Goal: Task Accomplishment & Management: Complete application form

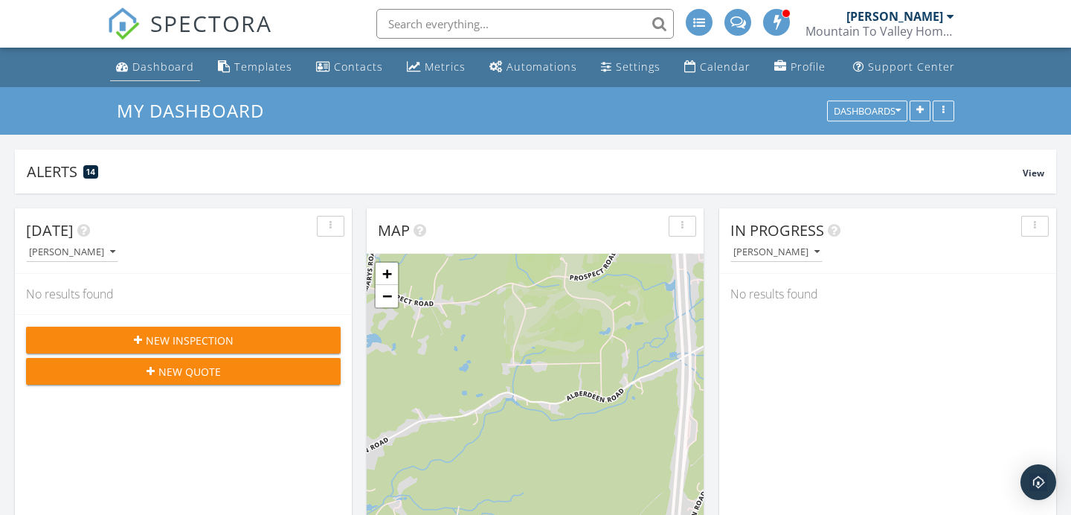
click at [155, 56] on link "Dashboard" at bounding box center [155, 68] width 90 height 28
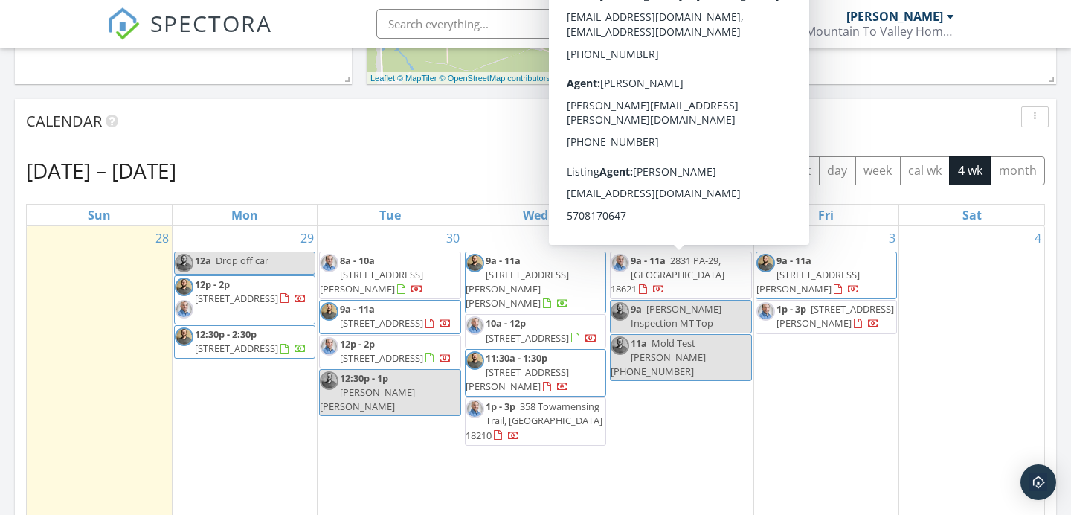
scroll to position [554, 0]
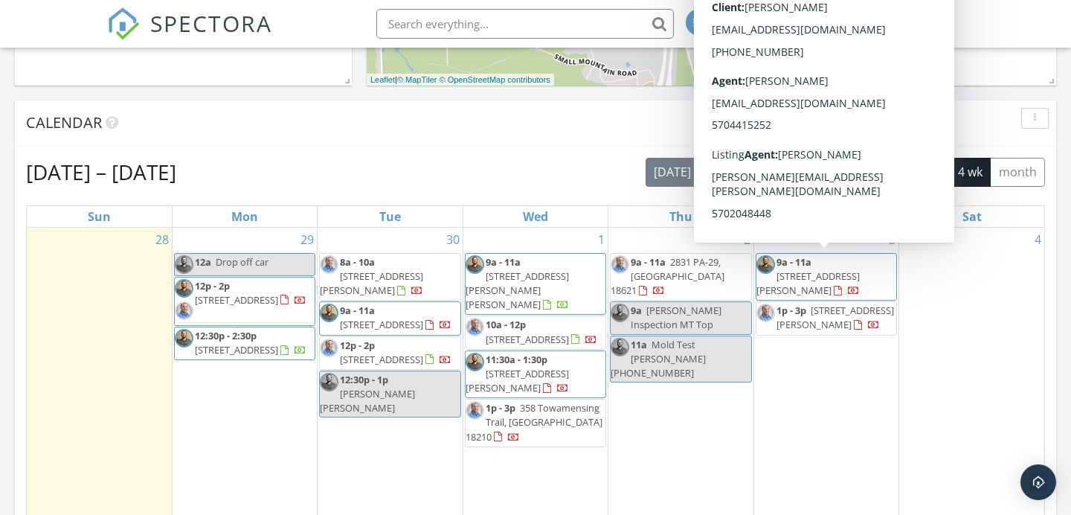
click at [602, 164] on div "Sep 28 – Oct 25, 2025 today list day week cal wk 4 wk month" at bounding box center [535, 172] width 1019 height 30
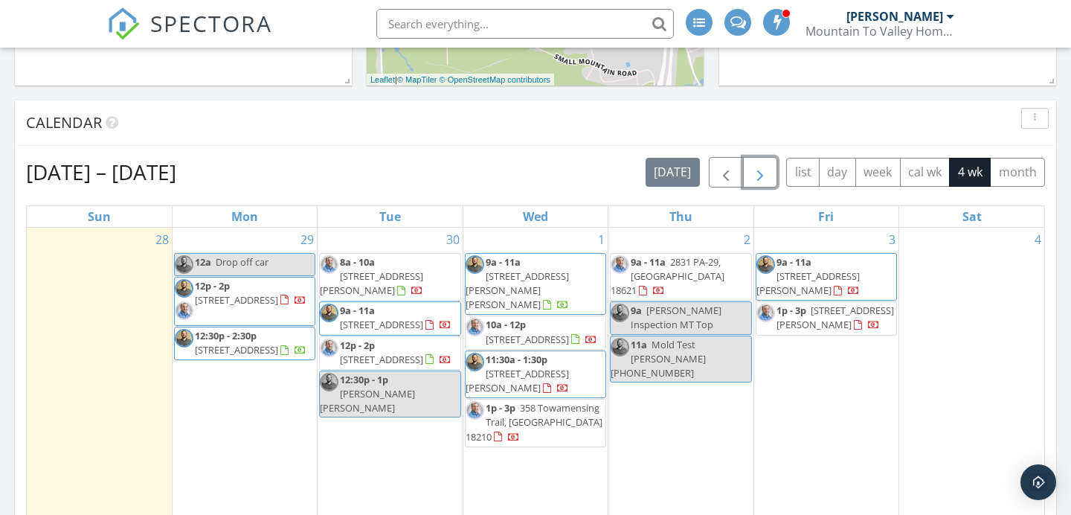
click at [747, 176] on button "button" at bounding box center [760, 172] width 35 height 30
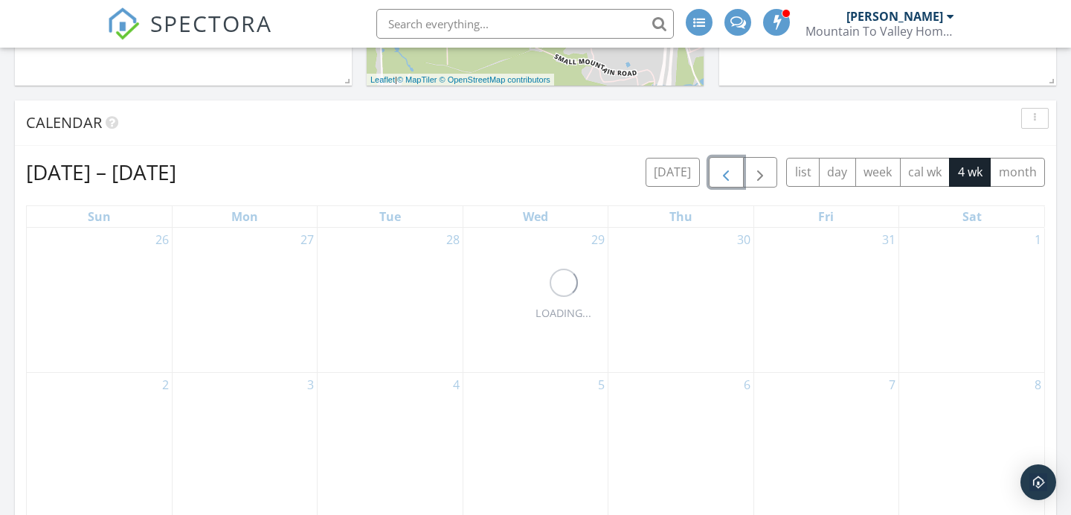
click at [731, 177] on span "button" at bounding box center [726, 173] width 18 height 18
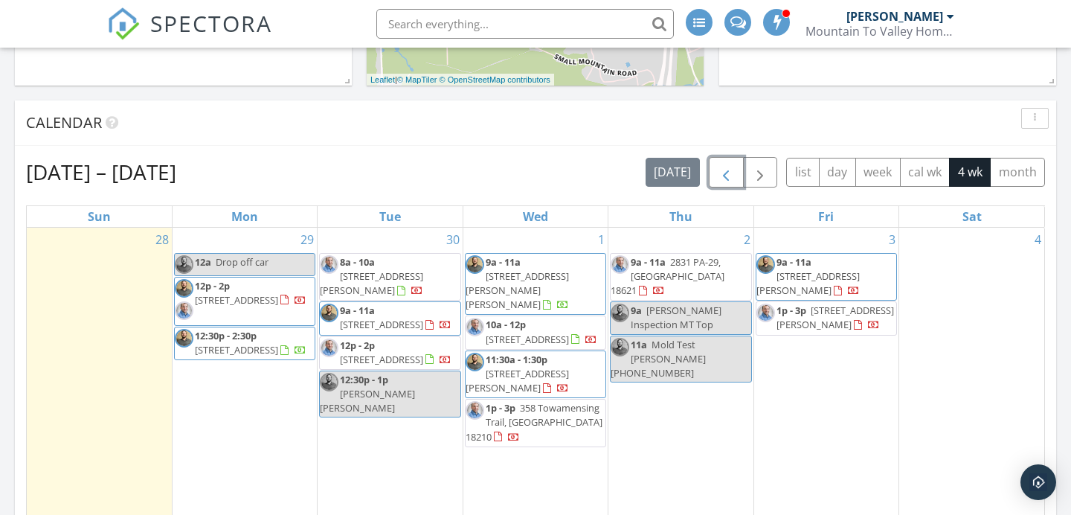
click at [731, 178] on span "button" at bounding box center [726, 173] width 18 height 18
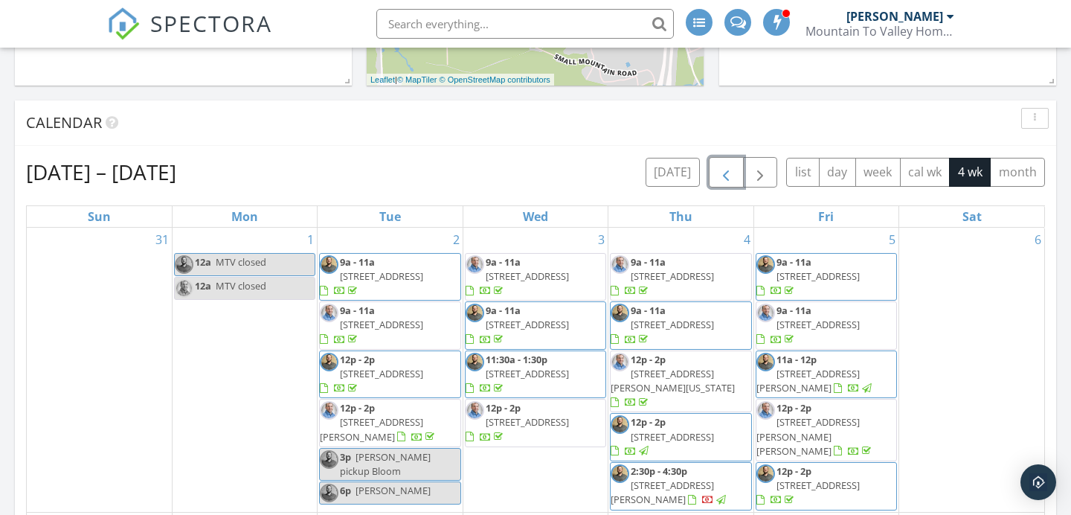
click at [731, 178] on span "button" at bounding box center [726, 173] width 18 height 18
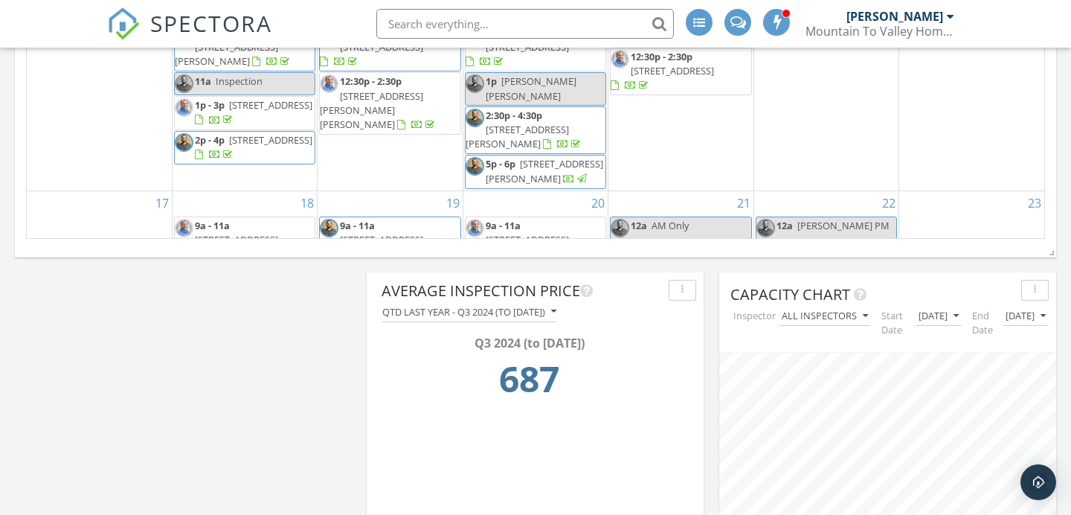
scroll to position [1035, 0]
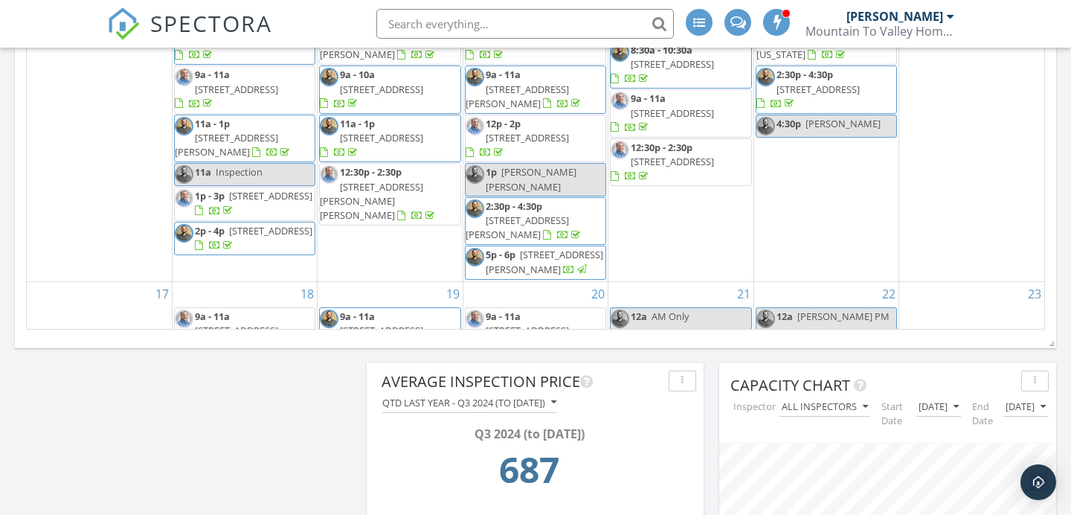
click at [370, 323] on span "105 Countryside Ln, Lewisburg 17837" at bounding box center [381, 329] width 83 height 13
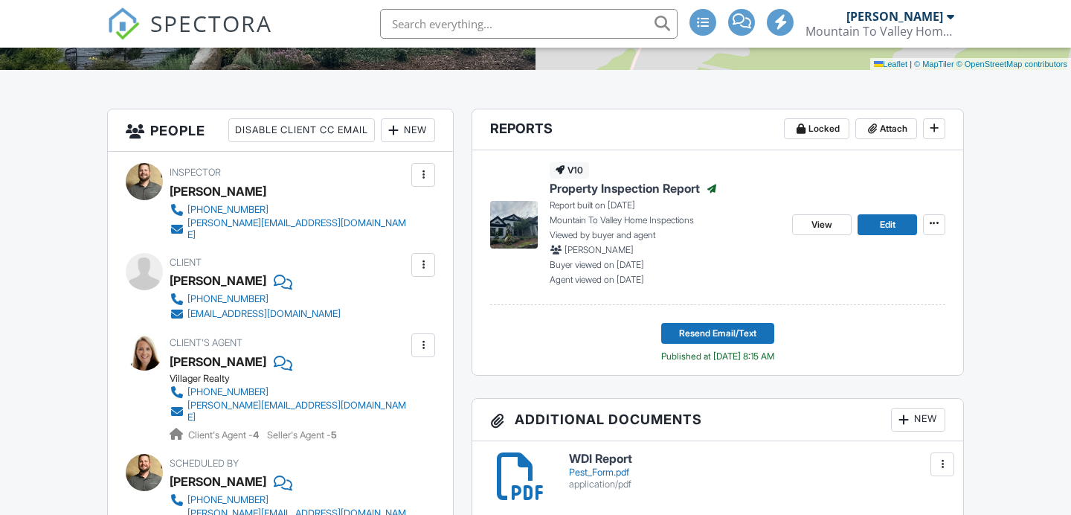
scroll to position [366, 0]
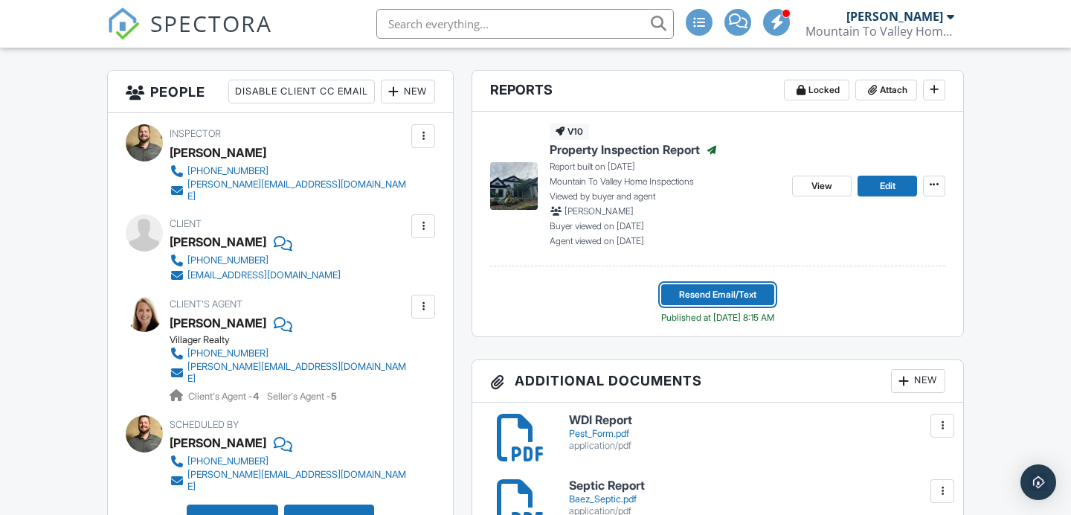
click at [689, 297] on span "Resend Email/Text" at bounding box center [717, 294] width 77 height 15
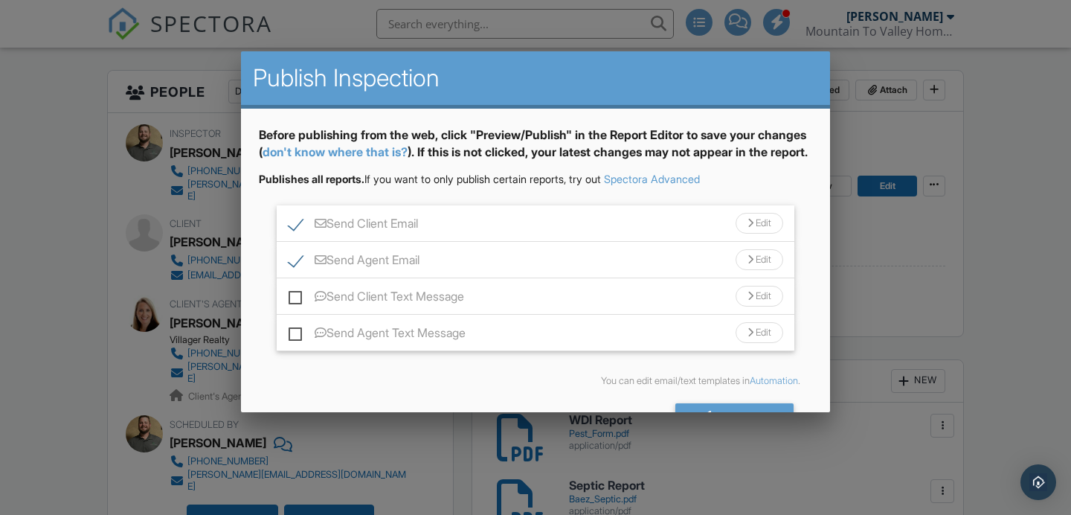
click at [301, 271] on label "Send Agent Email" at bounding box center [354, 262] width 131 height 19
checkbox input "false"
drag, startPoint x: 297, startPoint y: 305, endPoint x: 305, endPoint y: 304, distance: 7.5
click at [297, 305] on div "Send Client Text Message Edit" at bounding box center [536, 296] width 518 height 36
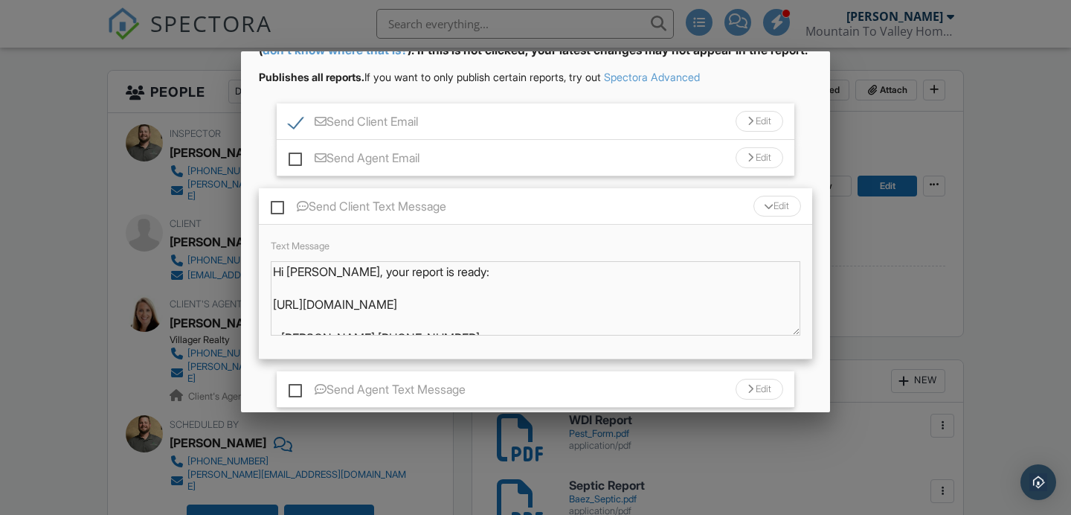
scroll to position [113, 0]
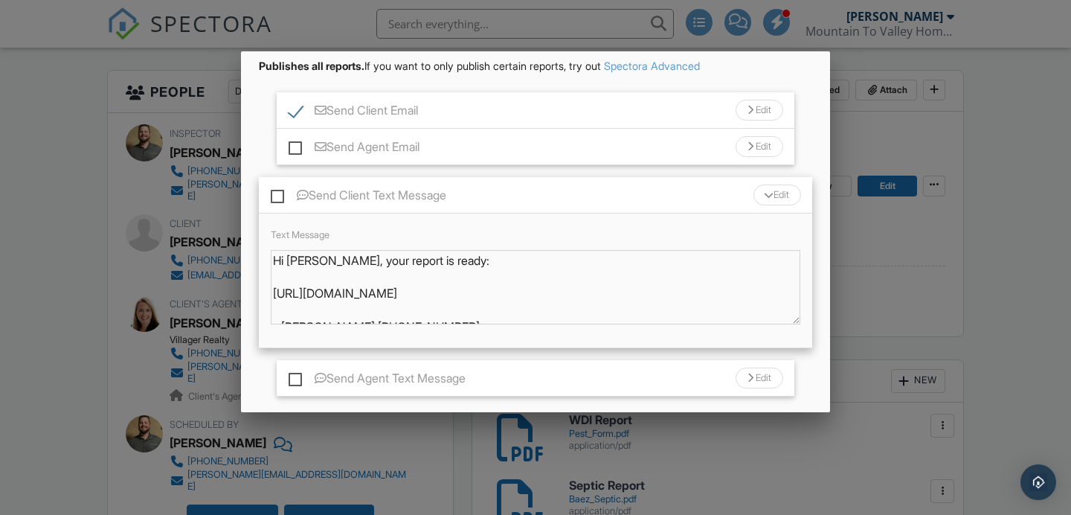
click at [283, 207] on label "Send Client Text Message" at bounding box center [358, 197] width 175 height 19
click at [280, 193] on input "Send Client Text Message" at bounding box center [276, 188] width 10 height 10
checkbox input "true"
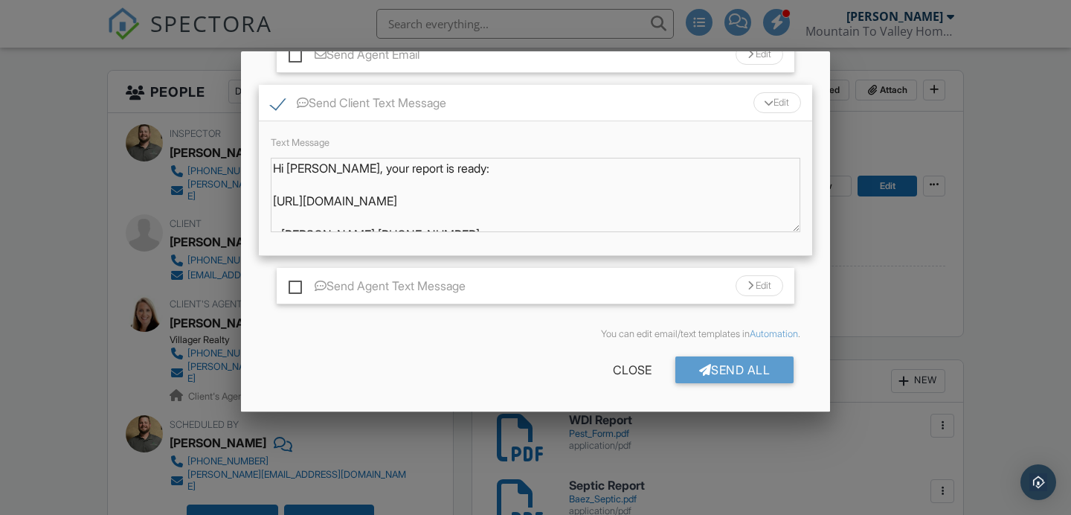
click at [721, 371] on div "Send All" at bounding box center [734, 369] width 119 height 27
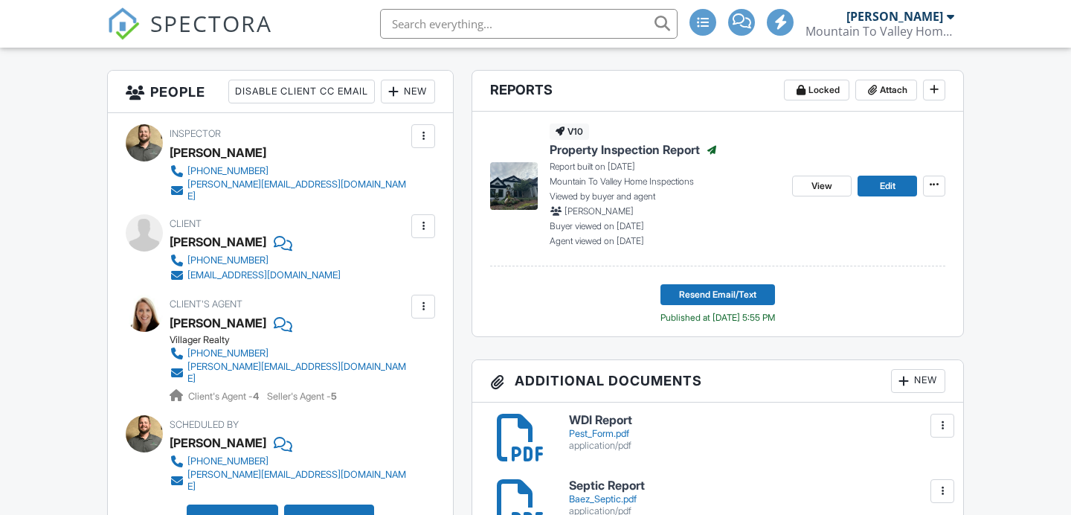
scroll to position [366, 0]
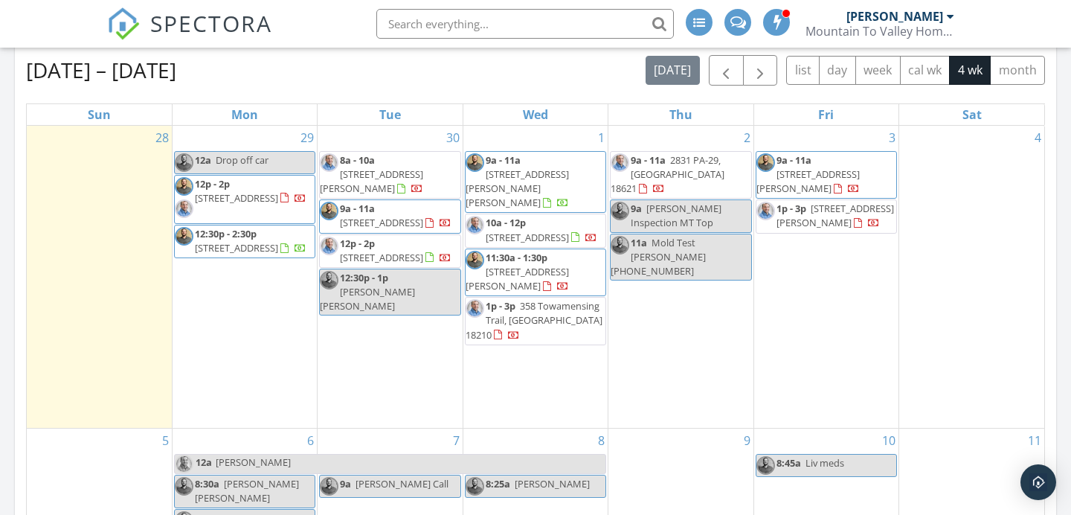
scroll to position [657, 0]
click at [727, 82] on button "button" at bounding box center [726, 69] width 35 height 30
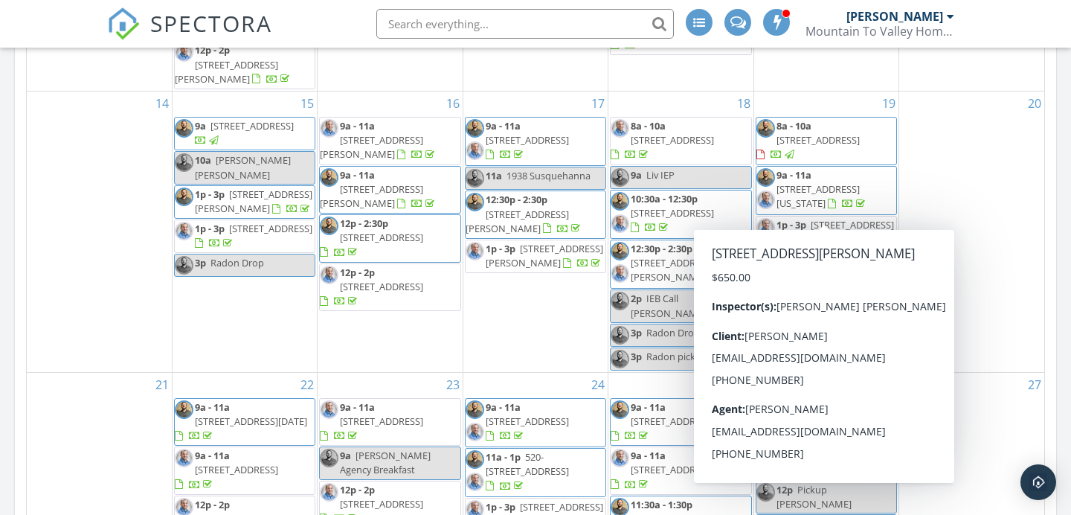
scroll to position [760, 0]
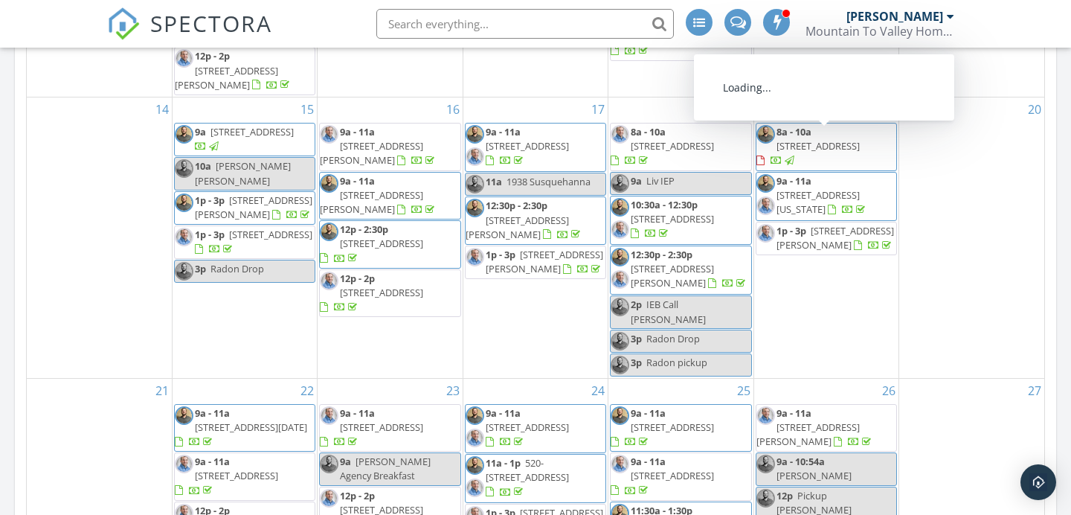
click at [842, 139] on span "[STREET_ADDRESS]" at bounding box center [817, 145] width 83 height 13
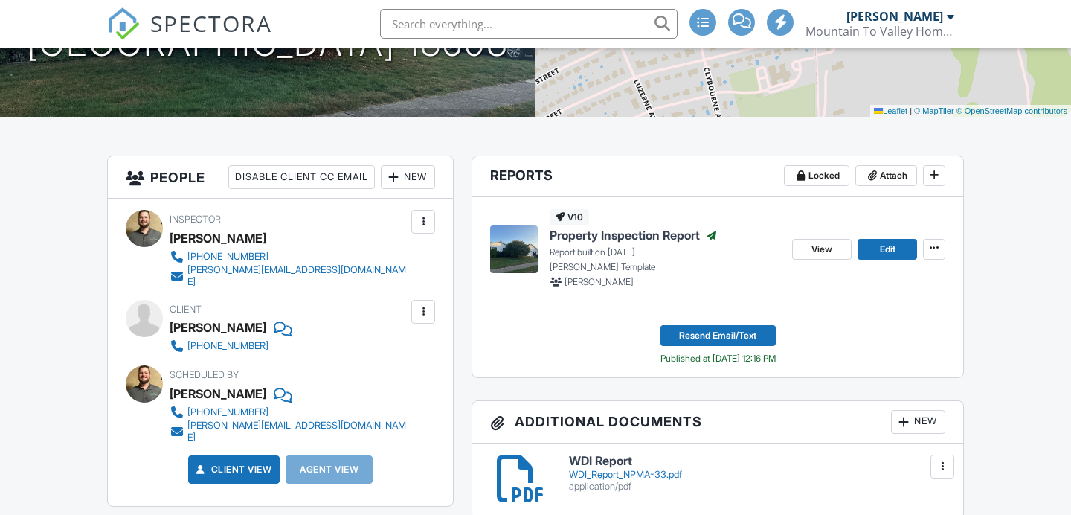
scroll to position [283, 0]
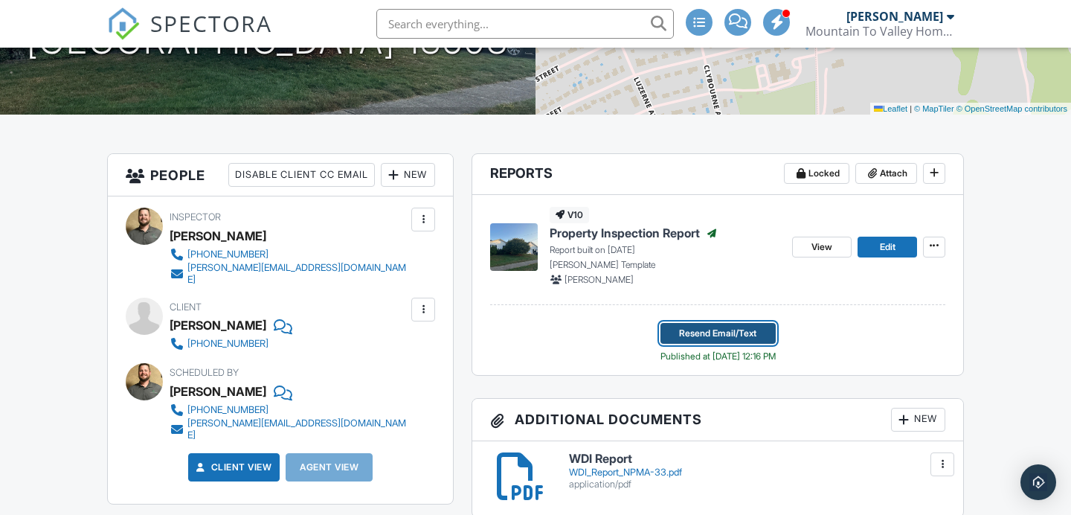
click at [672, 328] on button "Resend Email/Text" at bounding box center [717, 333] width 115 height 21
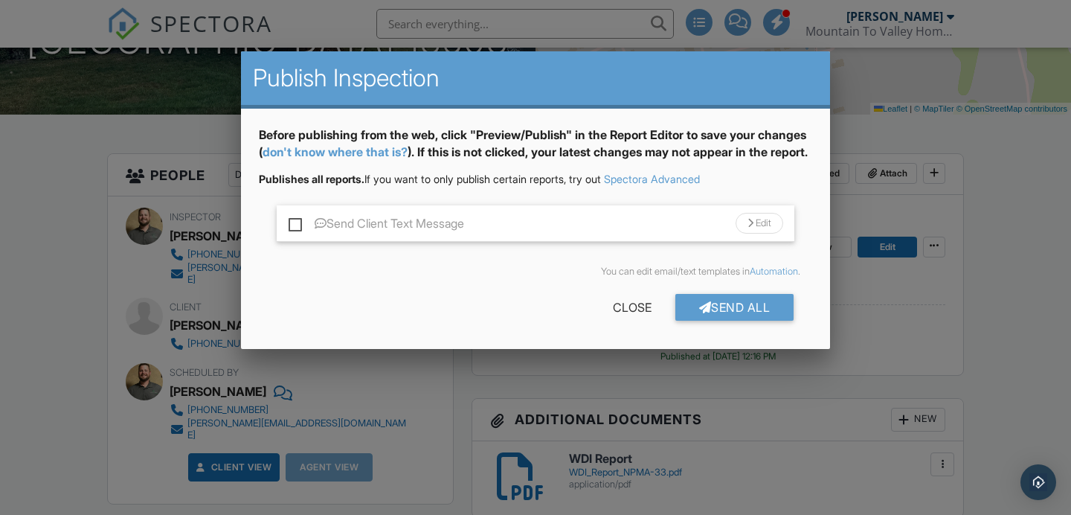
click at [300, 235] on label "Send Client Text Message" at bounding box center [376, 225] width 175 height 19
click at [298, 221] on input "Send Client Text Message" at bounding box center [294, 216] width 10 height 10
checkbox input "true"
click at [549, 322] on div "Send All Close" at bounding box center [535, 310] width 553 height 42
click at [616, 321] on div "Close" at bounding box center [632, 307] width 86 height 27
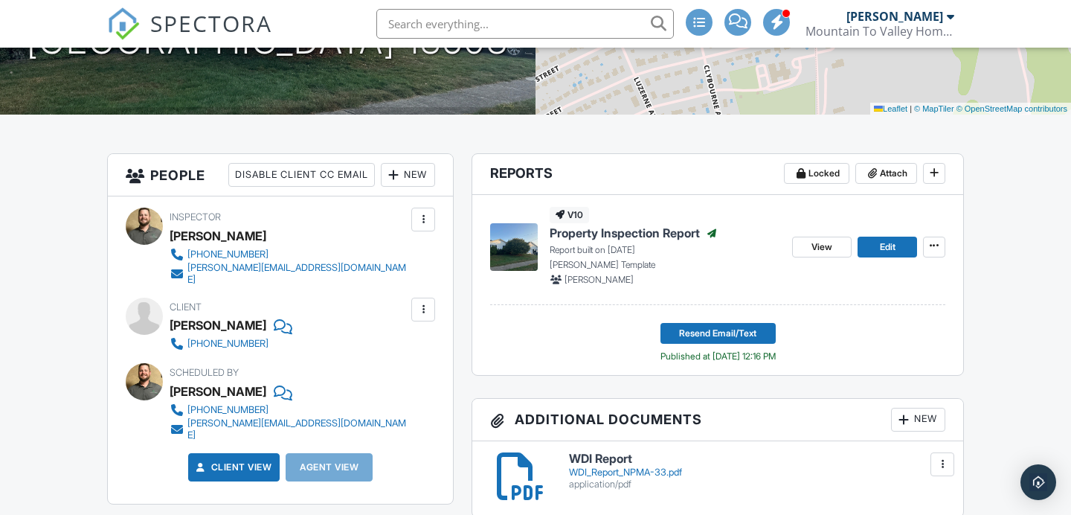
click at [408, 307] on div "Client Stephen Celli 570-394-3574" at bounding box center [280, 324] width 309 height 54
click at [425, 307] on div at bounding box center [423, 309] width 24 height 24
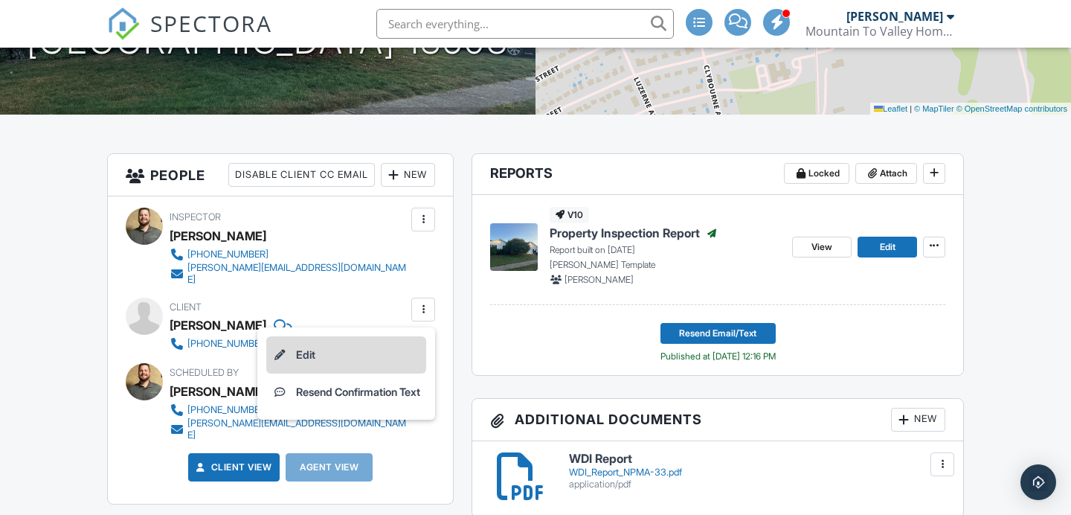
click at [368, 339] on li "Edit" at bounding box center [346, 354] width 160 height 37
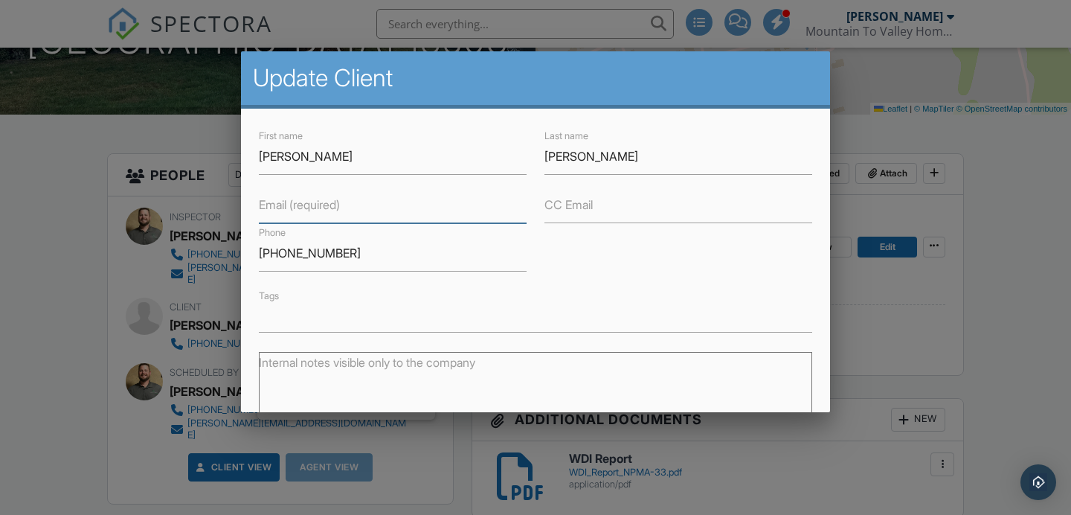
click at [437, 219] on input "Email (required)" at bounding box center [393, 205] width 268 height 36
type input "[PERSON_NAME][EMAIL_ADDRESS][PERSON_NAME][DOMAIN_NAME]"
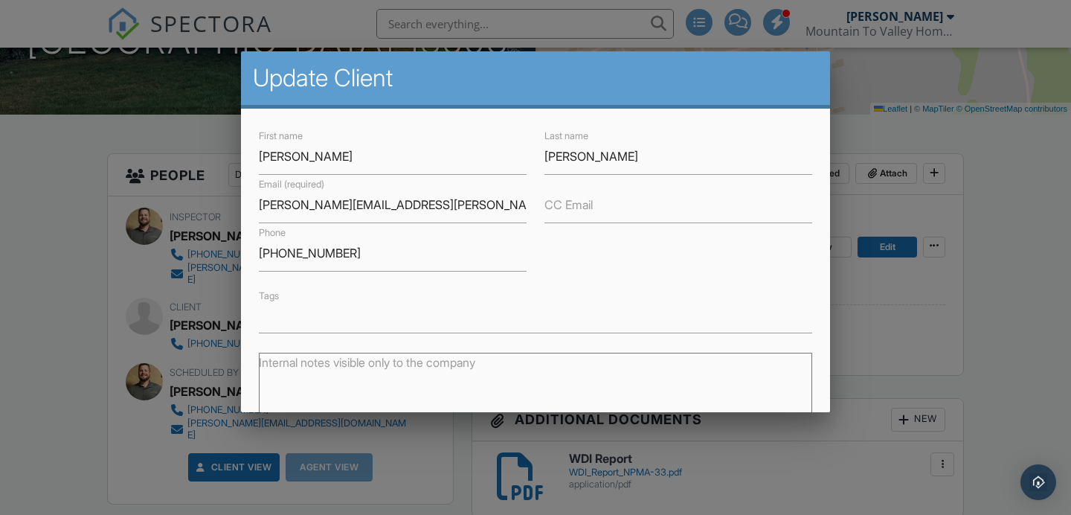
click at [747, 344] on div "Internal notes visible only to the company" at bounding box center [535, 385] width 571 height 105
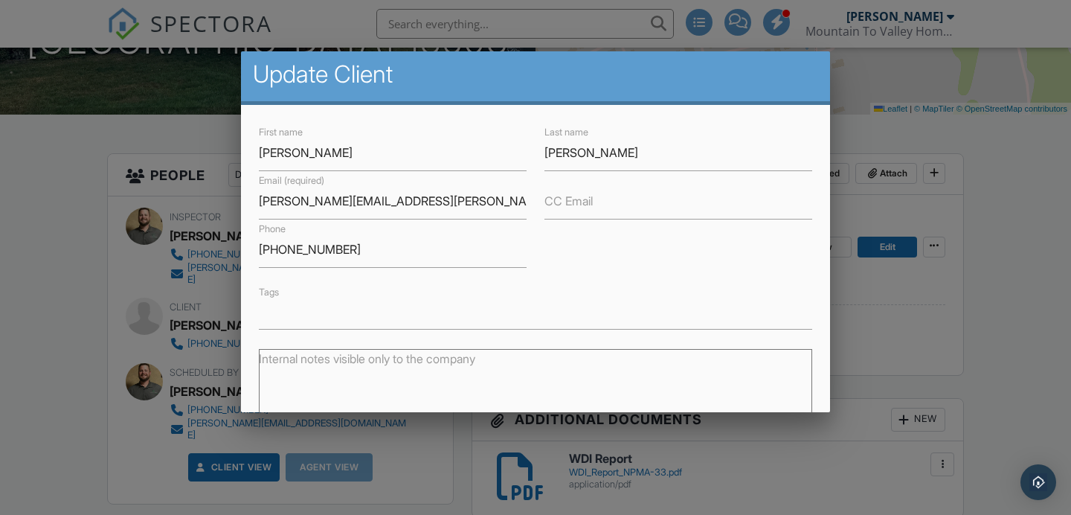
scroll to position [187, 0]
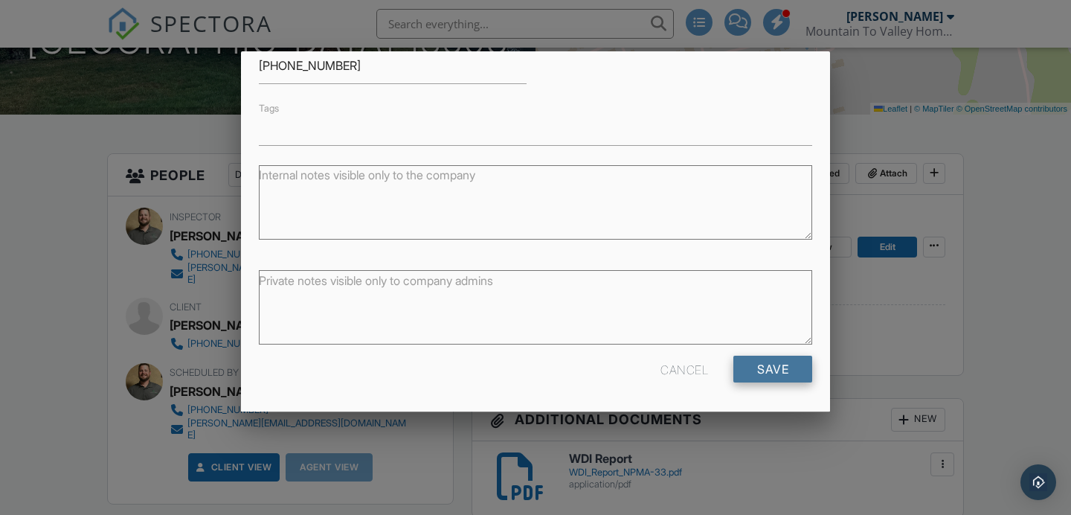
click at [756, 373] on input "Save" at bounding box center [772, 368] width 79 height 27
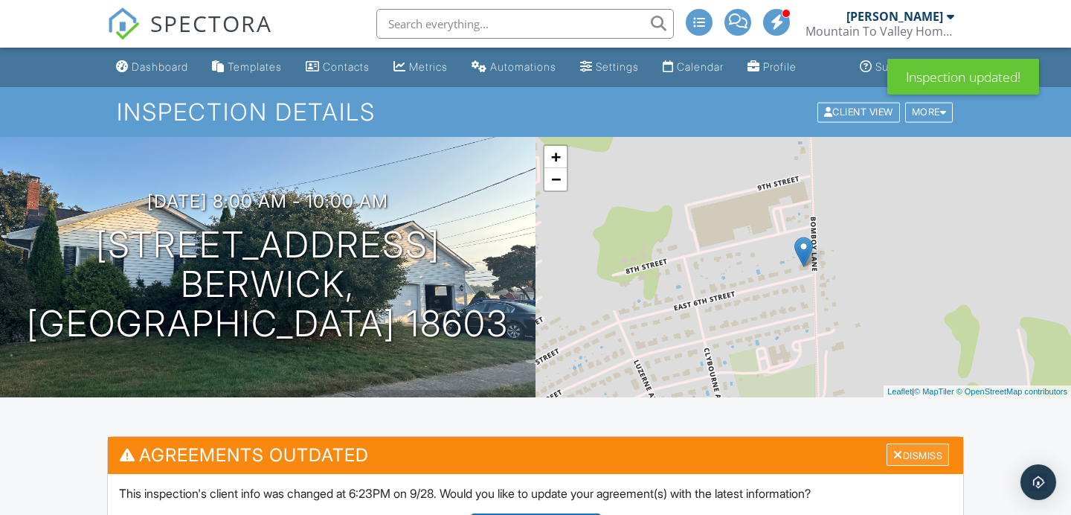
click at [937, 461] on div "Dismiss" at bounding box center [917, 454] width 62 height 23
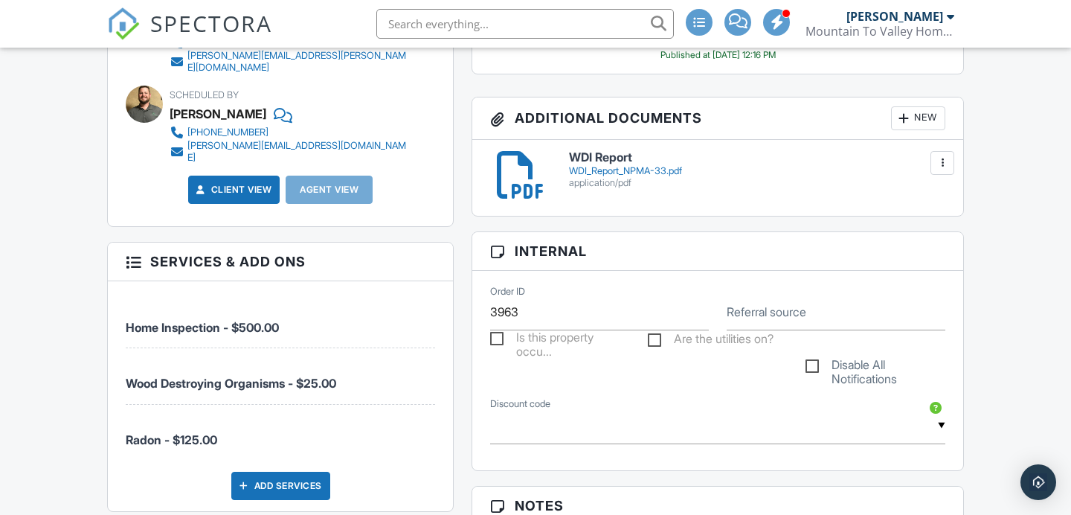
scroll to position [582, 0]
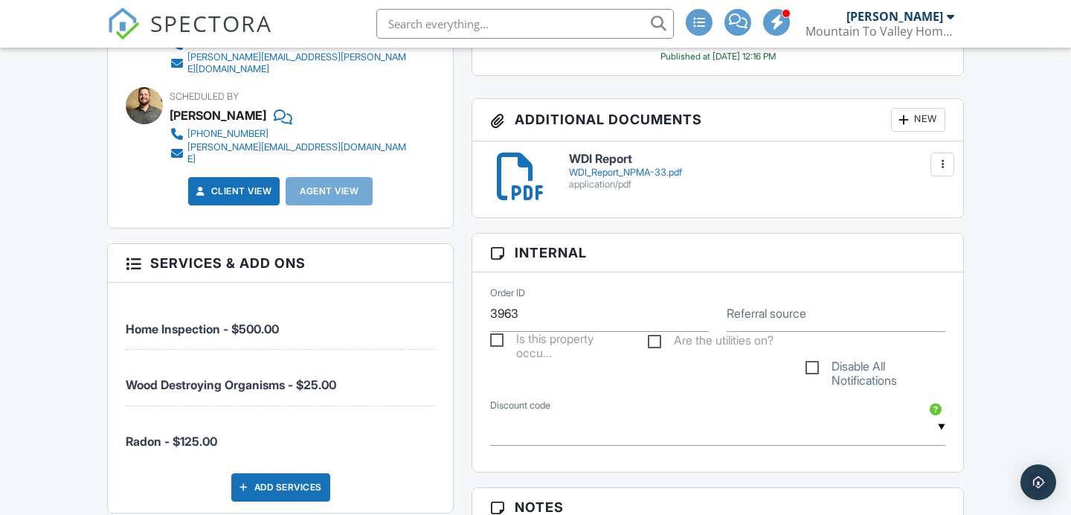
click at [910, 122] on div "New" at bounding box center [918, 120] width 54 height 24
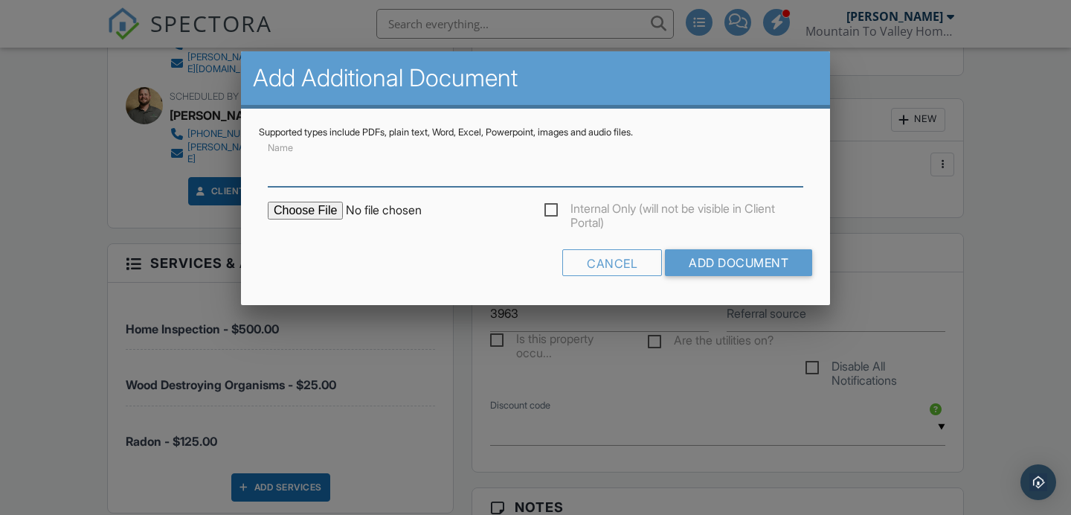
click at [732, 173] on input "Name" at bounding box center [535, 168] width 535 height 36
type input "Radon Report"
click at [321, 214] on input "file" at bounding box center [394, 211] width 253 height 18
type input "C:\fakepath\Celli Radon.pdf"
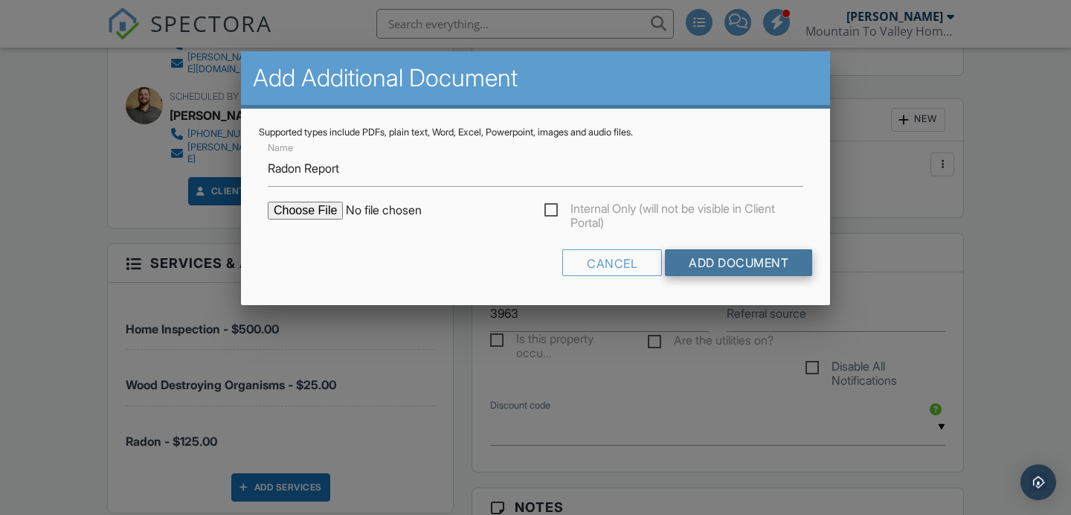
click at [770, 254] on input "Add Document" at bounding box center [738, 262] width 147 height 27
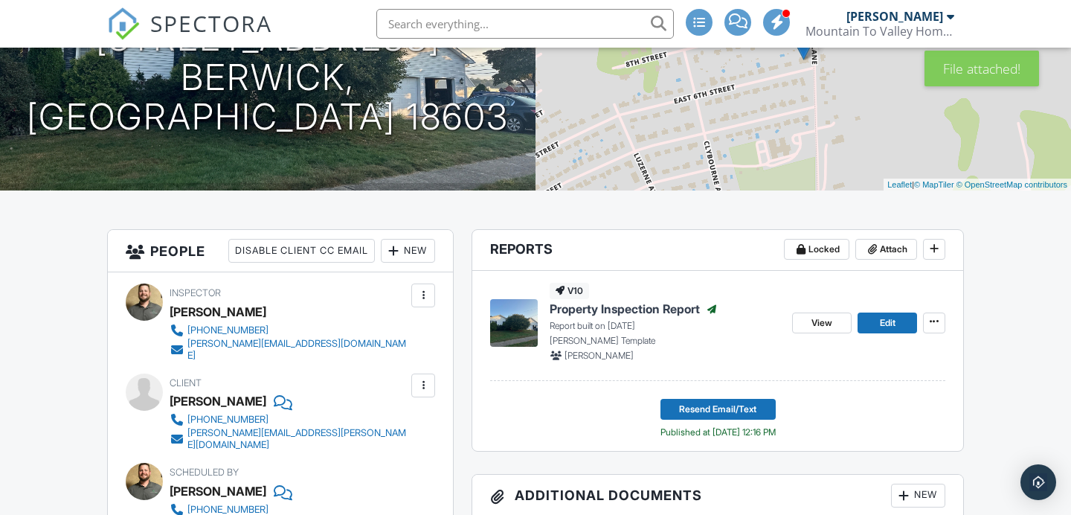
scroll to position [306, 0]
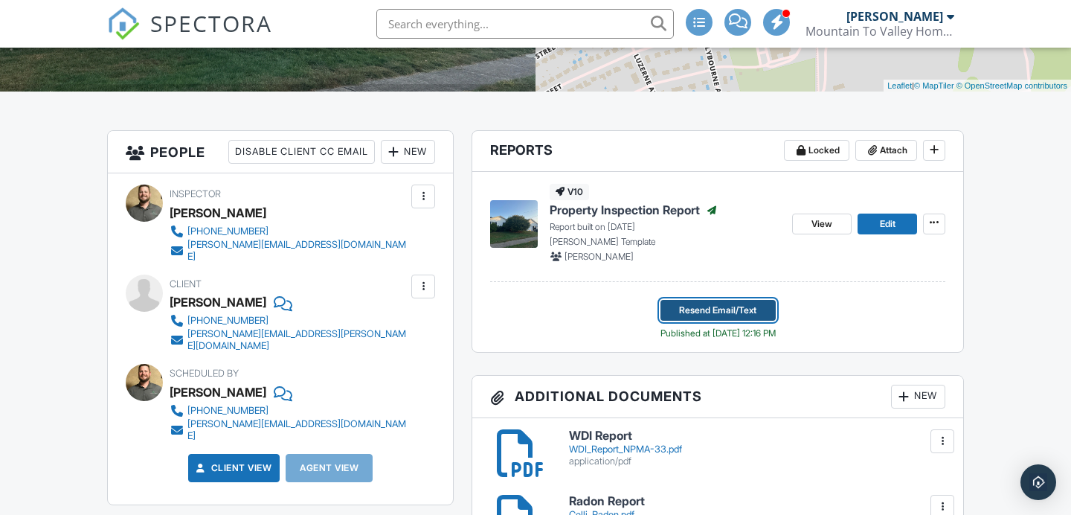
click at [754, 310] on span "Resend Email/Text" at bounding box center [717, 310] width 77 height 15
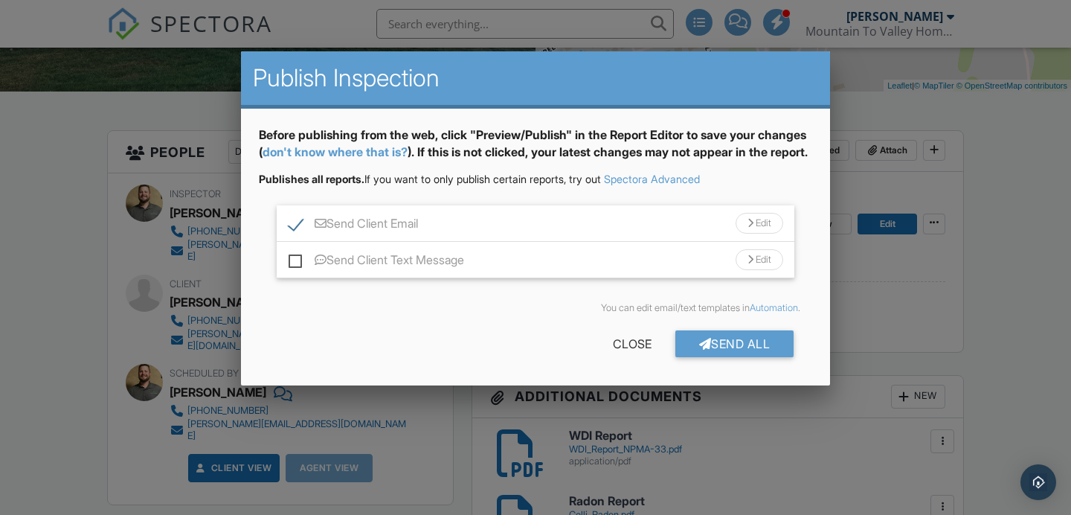
click at [297, 271] on label "Send Client Text Message" at bounding box center [376, 262] width 175 height 19
click at [297, 257] on input "Send Client Text Message" at bounding box center [294, 253] width 10 height 10
checkbox input "true"
click at [708, 357] on div "Send All" at bounding box center [734, 343] width 119 height 27
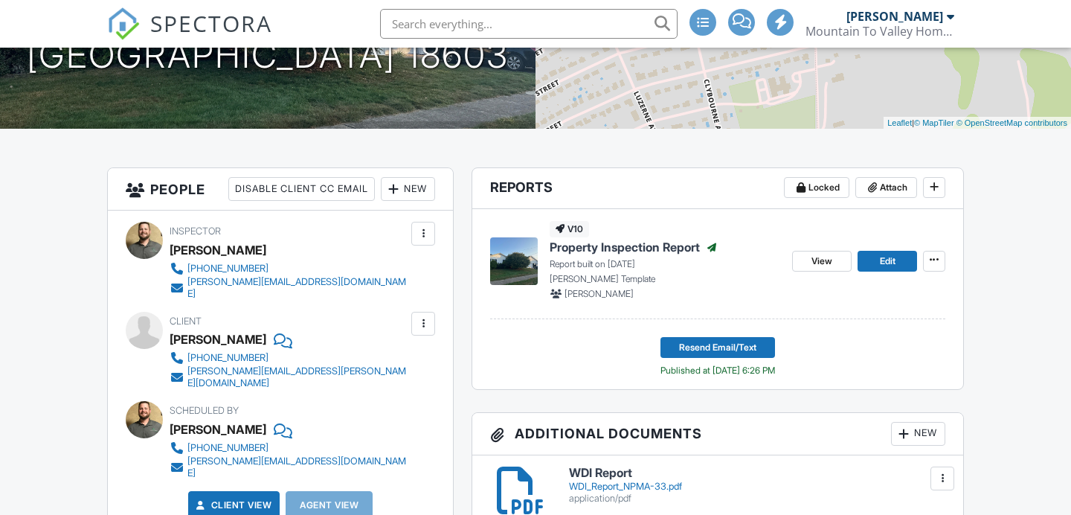
scroll to position [306, 0]
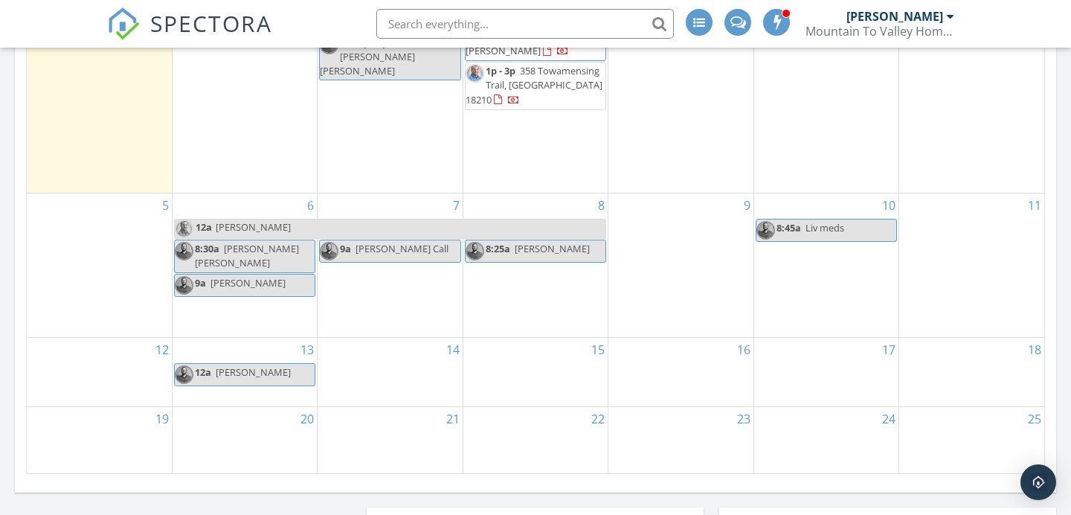
scroll to position [894, 0]
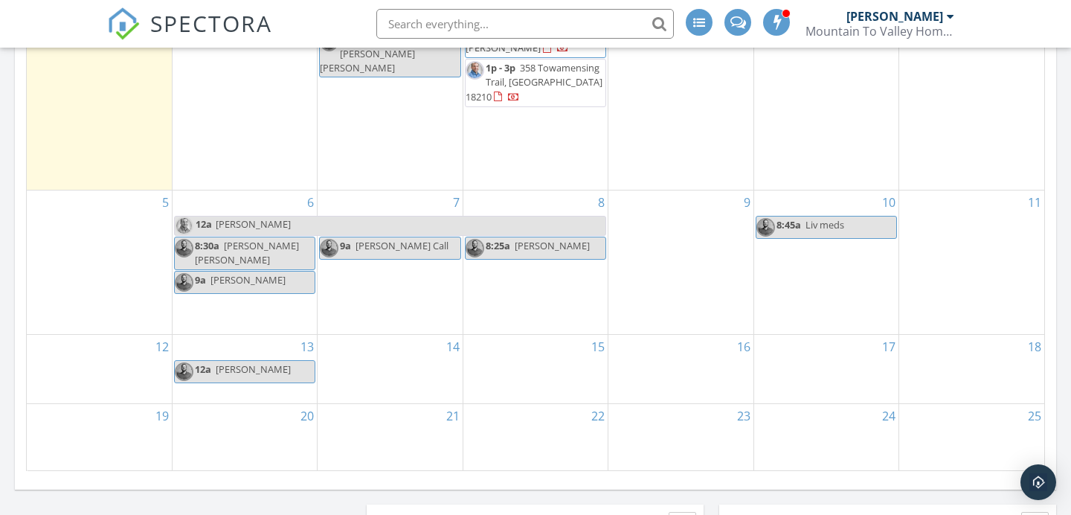
click at [279, 290] on div "6 12a [PERSON_NAME] 8:30a [PERSON_NAME] [PERSON_NAME] 9a Rob" at bounding box center [245, 261] width 144 height 143
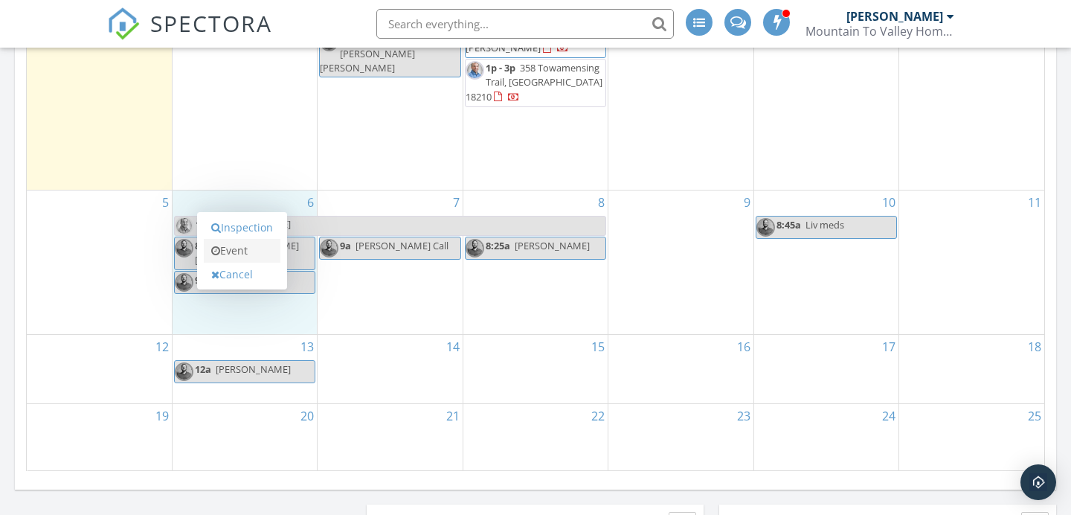
click at [264, 254] on link "Event" at bounding box center [242, 251] width 77 height 24
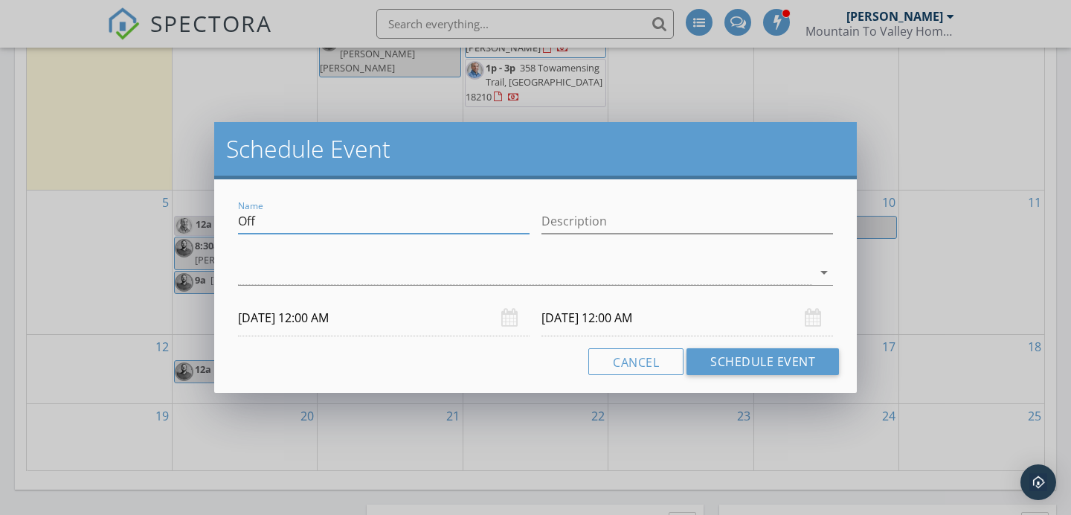
drag, startPoint x: 289, startPoint y: 221, endPoint x: 164, endPoint y: 219, distance: 124.2
click at [167, 221] on div "Schedule Event Name Off Description arrow_drop_down [DATE] 12:00 AM [DATE] 12:0…" at bounding box center [535, 257] width 1071 height 515
click at [271, 271] on div at bounding box center [525, 272] width 574 height 25
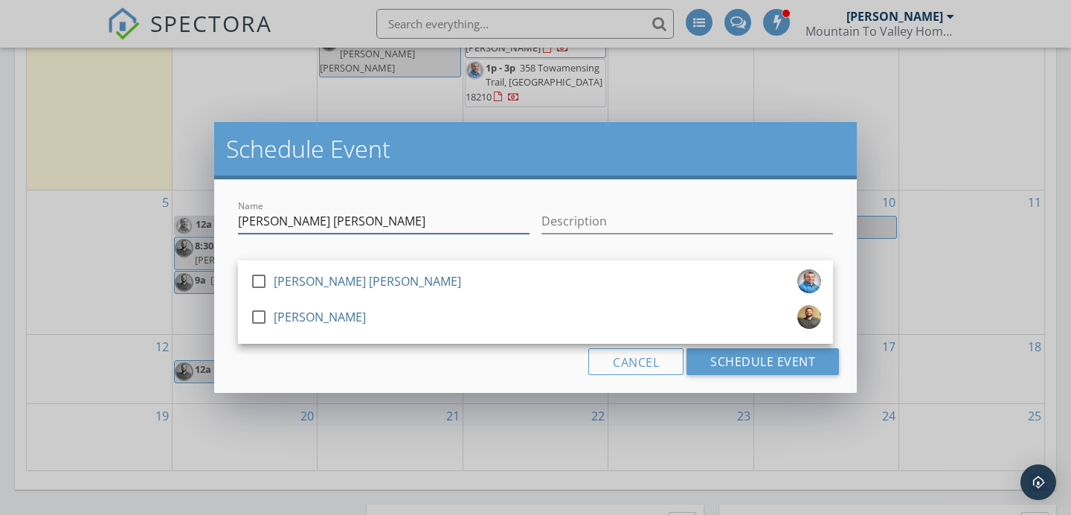
drag, startPoint x: 270, startPoint y: 224, endPoint x: 178, endPoint y: 216, distance: 91.8
click at [178, 216] on div "Schedule Event Name [PERSON_NAME] [PERSON_NAME] Description check_box_outline_b…" at bounding box center [535, 257] width 1071 height 515
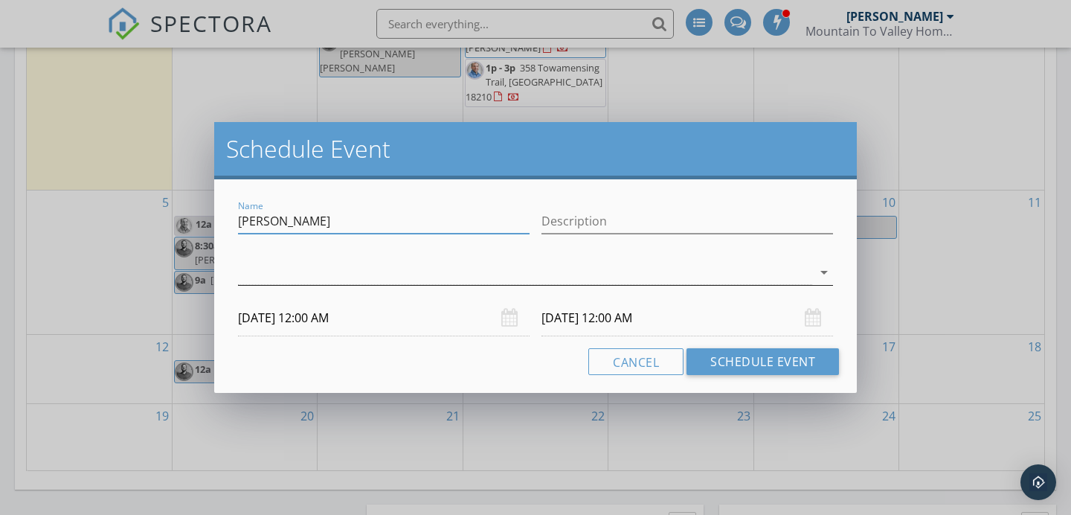
type input "[PERSON_NAME]"
click at [326, 271] on div at bounding box center [525, 272] width 574 height 25
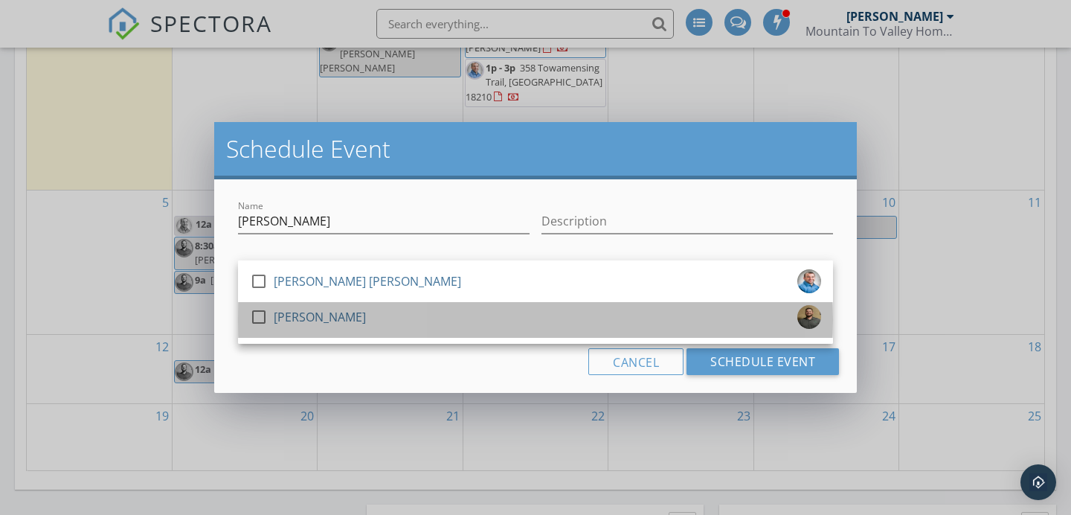
click at [331, 330] on div "check_box_outline_blank [PERSON_NAME]" at bounding box center [308, 320] width 116 height 30
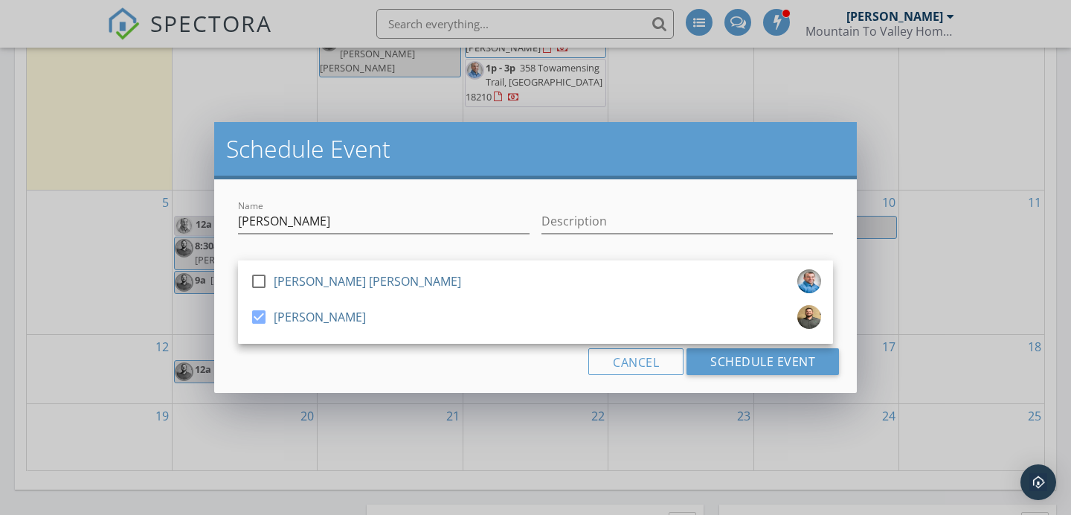
click at [347, 373] on div "Cancel Schedule Event" at bounding box center [535, 361] width 607 height 27
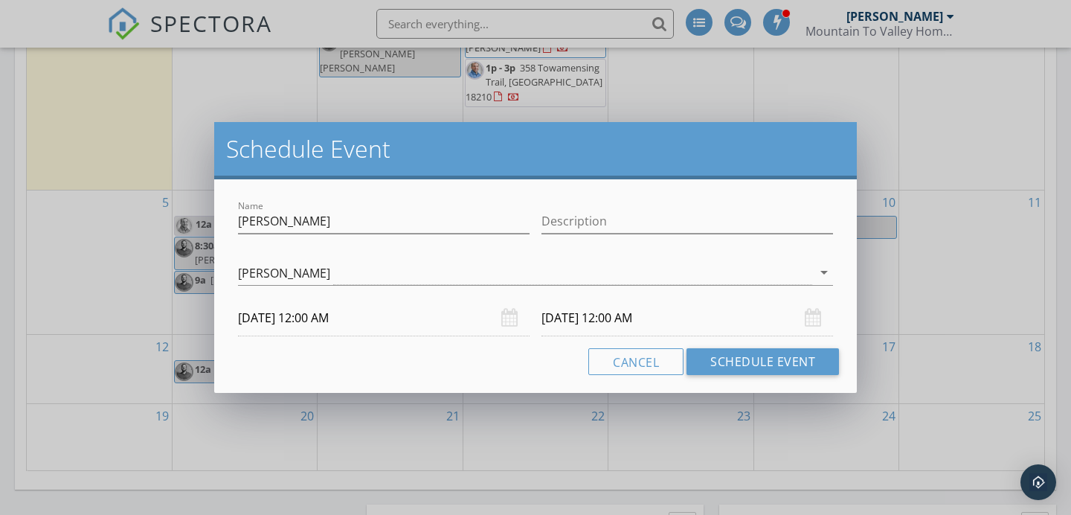
click at [396, 315] on input "[DATE] 12:00 AM" at bounding box center [384, 318] width 292 height 36
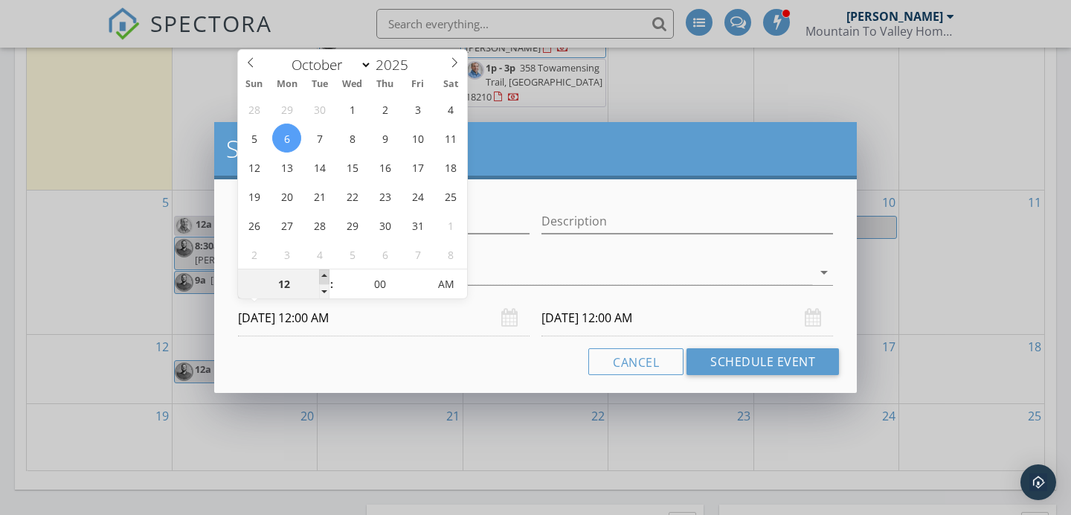
type input "01"
type input "10/06/2025 1:00 AM"
click at [325, 271] on span at bounding box center [324, 276] width 10 height 15
type input "10/07/2025 1:00 AM"
type input "05"
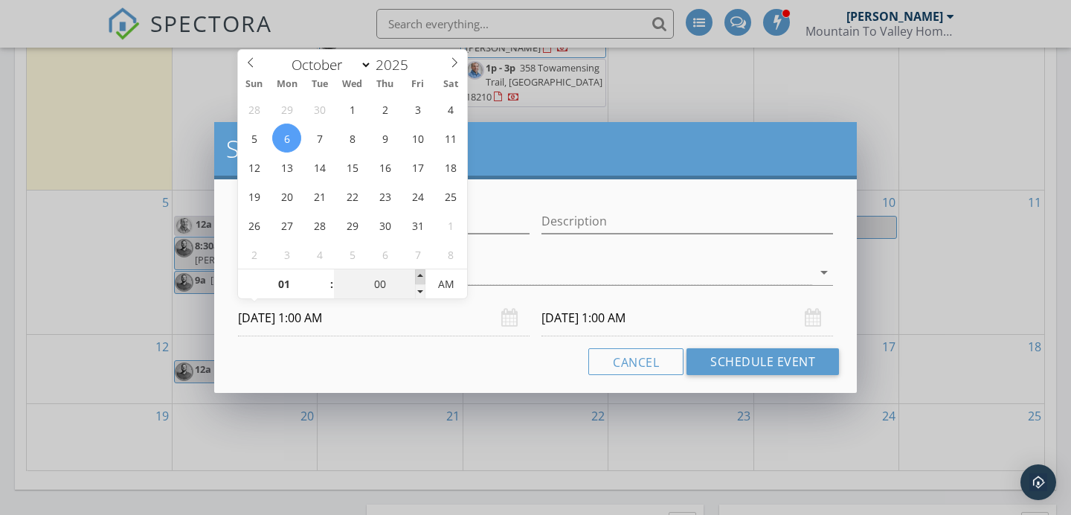
type input "10/06/2025 1:05 AM"
click at [421, 277] on span at bounding box center [420, 276] width 10 height 15
type input "10"
type input "10/06/2025 1:10 AM"
click at [421, 277] on span at bounding box center [420, 276] width 10 height 15
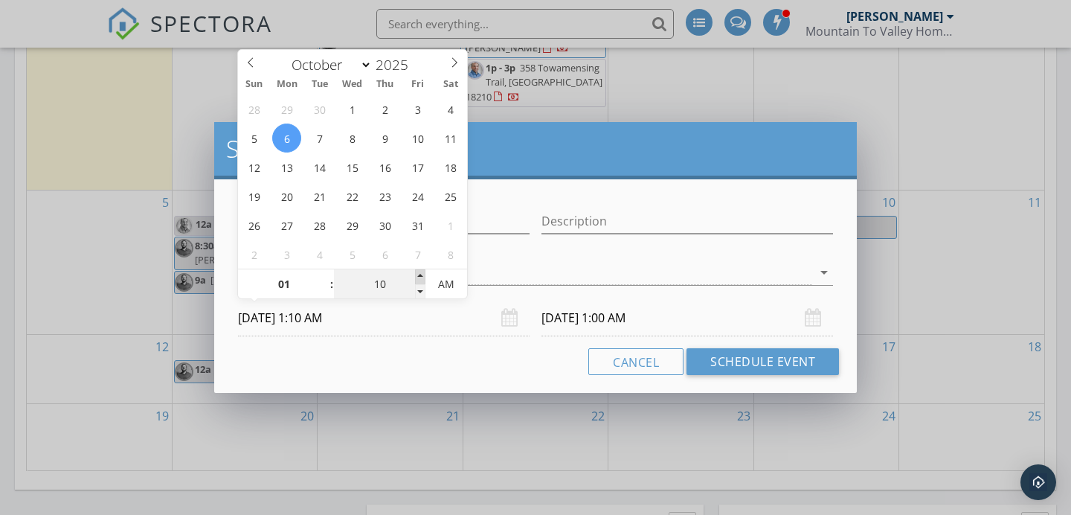
type input "15"
type input "10/06/2025 1:15 AM"
click at [421, 277] on span at bounding box center [420, 276] width 10 height 15
type input "20"
type input "10/06/2025 1:20 AM"
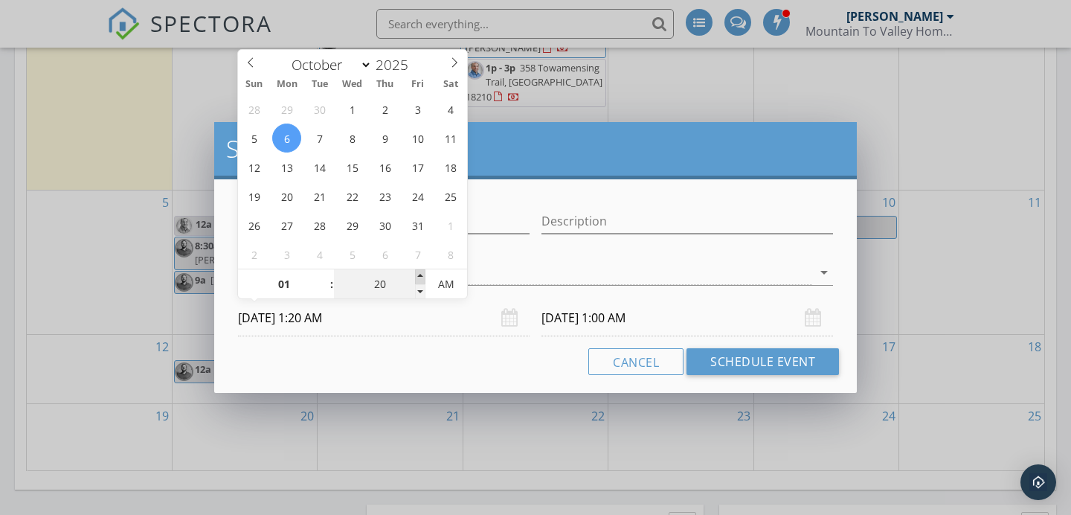
click at [421, 277] on span at bounding box center [420, 276] width 10 height 15
type input "25"
type input "10/06/2025 1:25 AM"
click at [421, 277] on span at bounding box center [420, 276] width 10 height 15
type input "30"
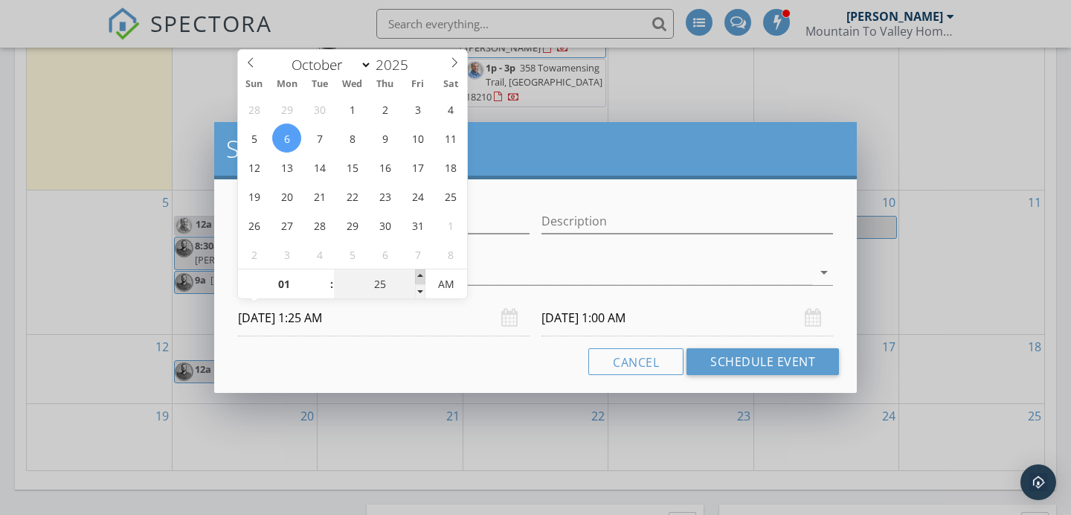
type input "10/06/2025 1:30 AM"
click at [421, 277] on span at bounding box center [420, 276] width 10 height 15
type input "35"
type input "30"
type input "10/06/2025 1:35 AM"
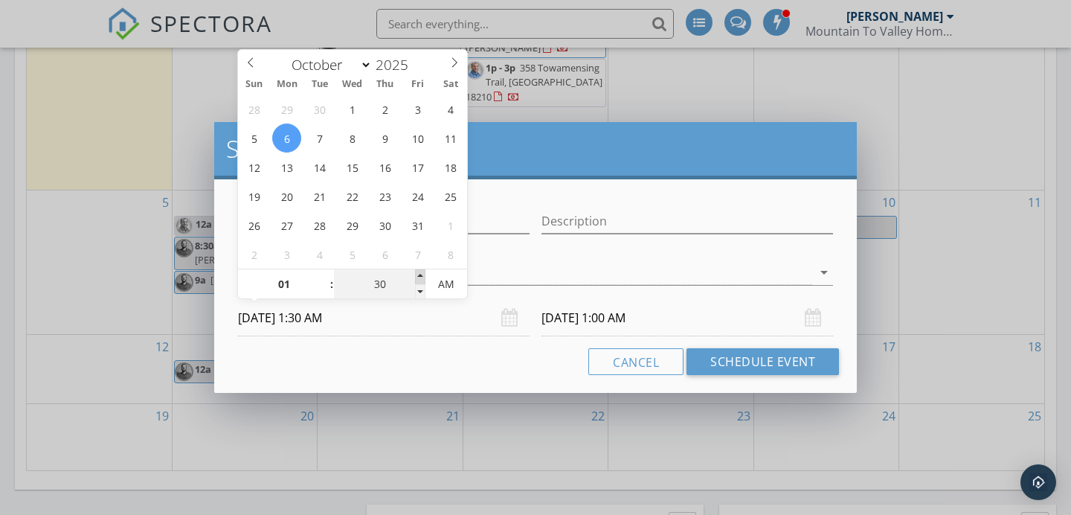
type input "10/07/2025 1:30 AM"
click at [421, 277] on span at bounding box center [420, 276] width 10 height 15
type input "35"
type input "10/07/2025 1:35 AM"
type input "40"
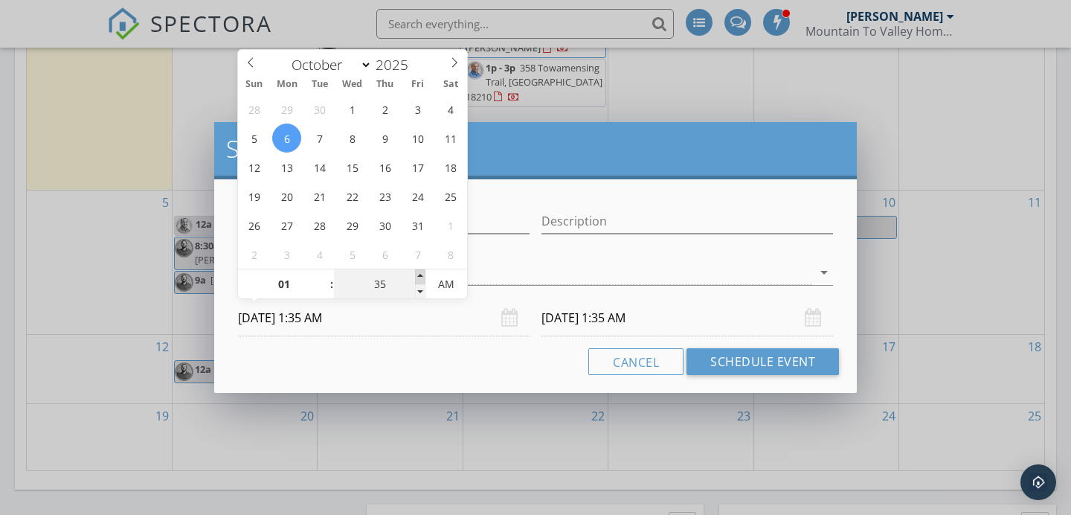
type input "10/06/2025 1:40 AM"
click at [421, 277] on span at bounding box center [420, 276] width 10 height 15
type input "40"
type input "10/07/2025 1:40 AM"
type input "45"
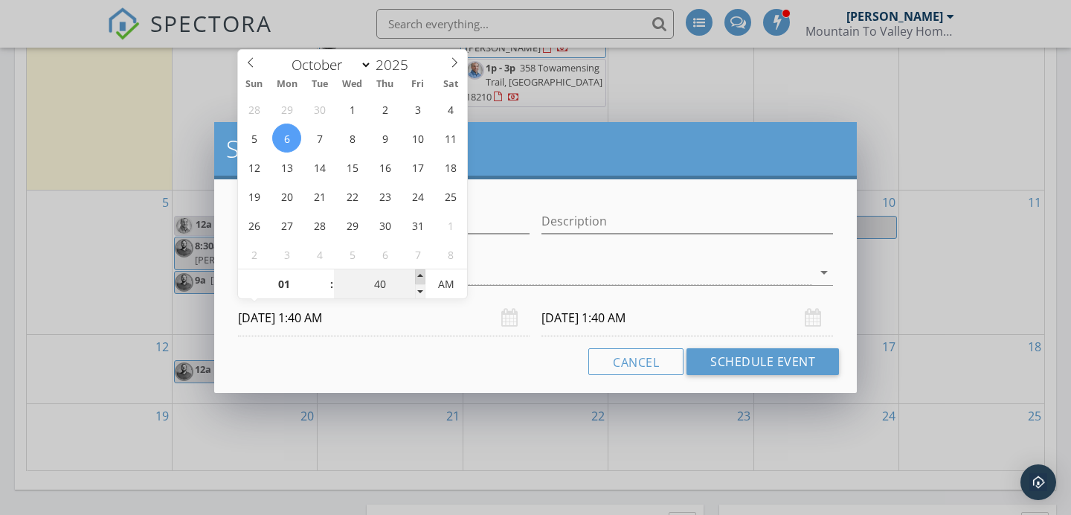
type input "10/06/2025 1:45 AM"
click at [421, 277] on span at bounding box center [420, 276] width 10 height 15
type input "45"
click at [686, 318] on input "10/07/2025 1:45 AM" at bounding box center [687, 318] width 292 height 36
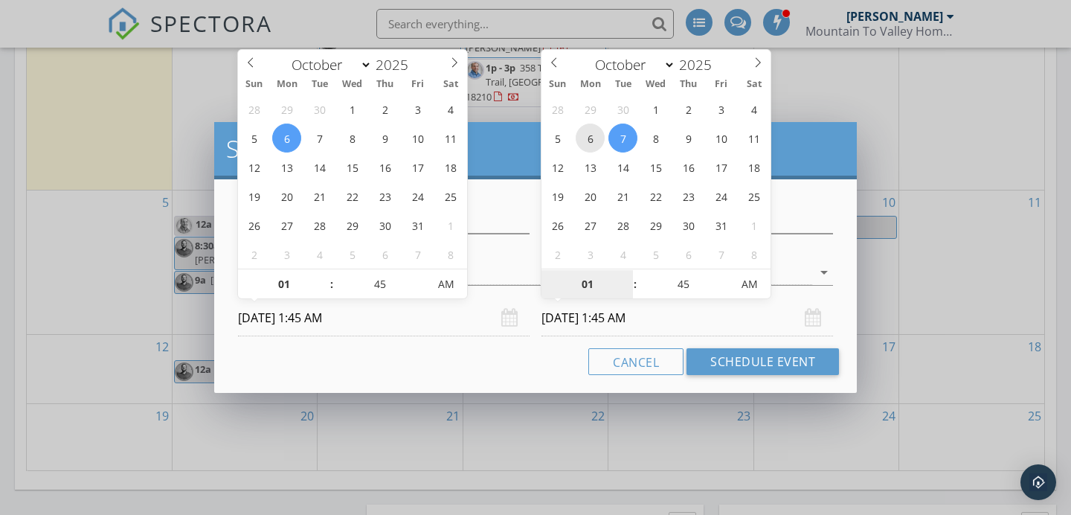
type input "10/06/2025 1:45 AM"
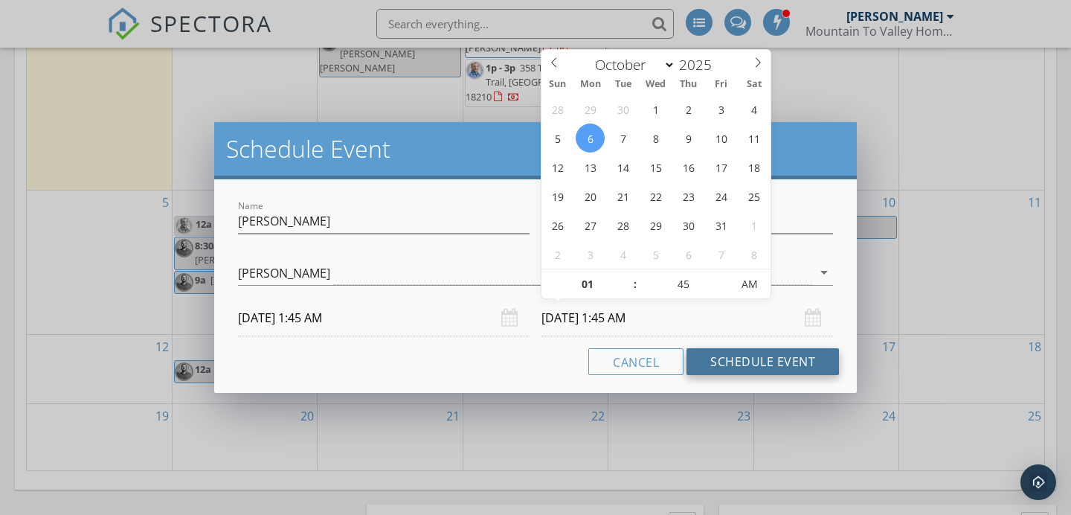
click at [716, 356] on button "Schedule Event" at bounding box center [762, 361] width 152 height 27
